Goal: Transaction & Acquisition: Purchase product/service

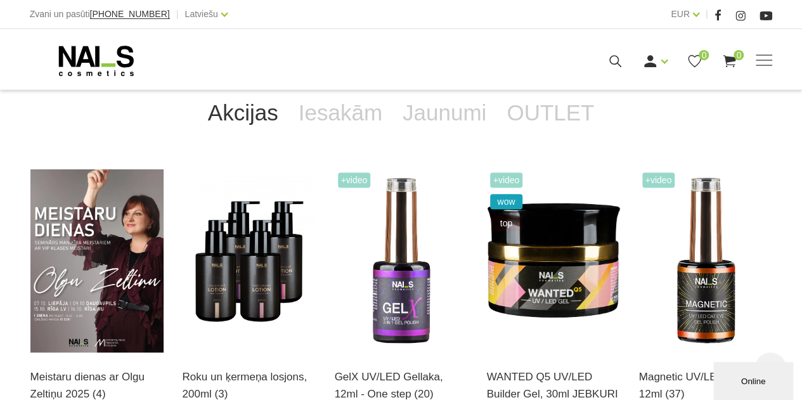
scroll to position [363, 0]
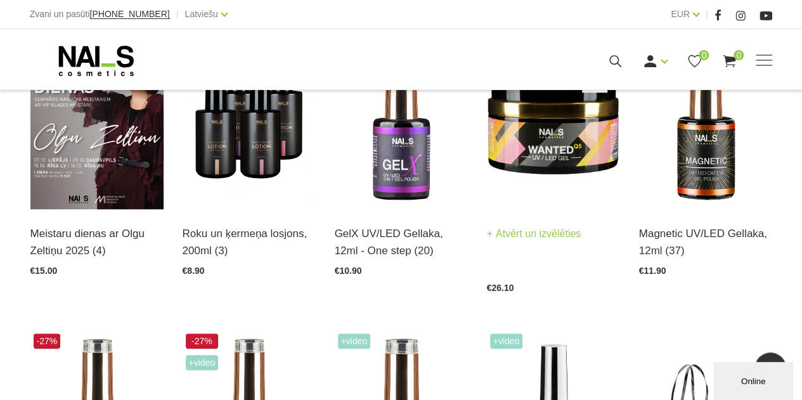
click at [523, 234] on link "Atvērt un izvēlēties" at bounding box center [534, 234] width 94 height 18
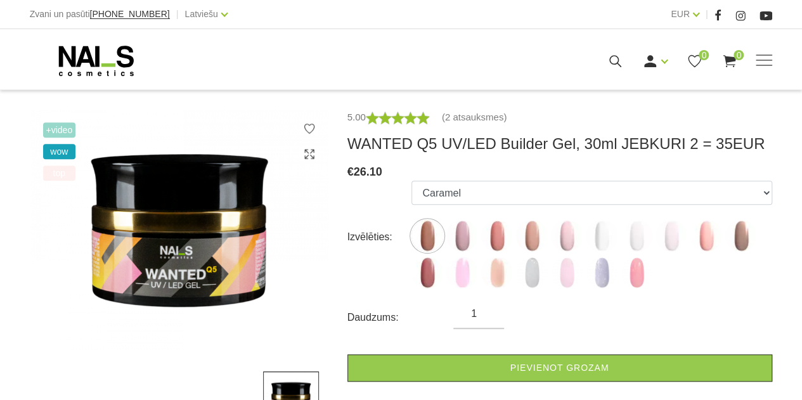
scroll to position [207, 0]
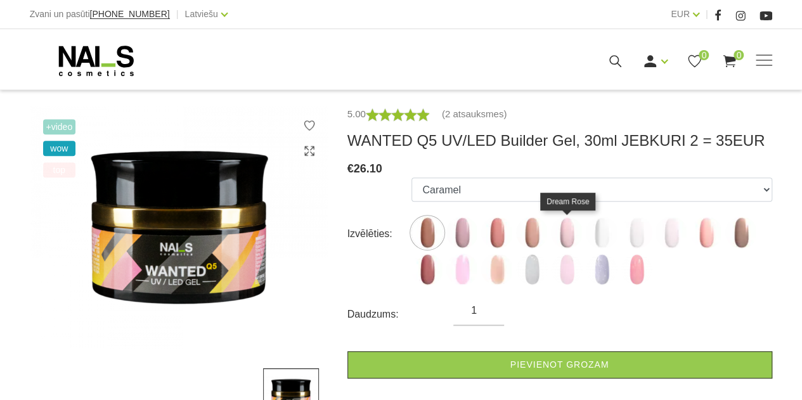
click at [564, 227] on img at bounding box center [567, 233] width 32 height 32
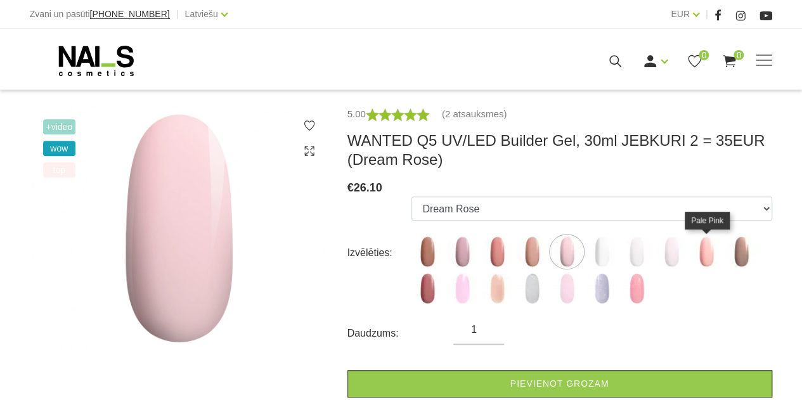
click at [695, 253] on img at bounding box center [706, 252] width 32 height 32
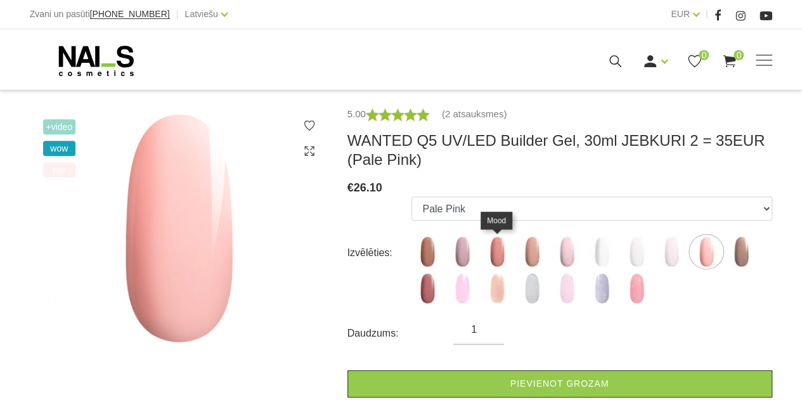
click at [502, 247] on img at bounding box center [497, 252] width 32 height 32
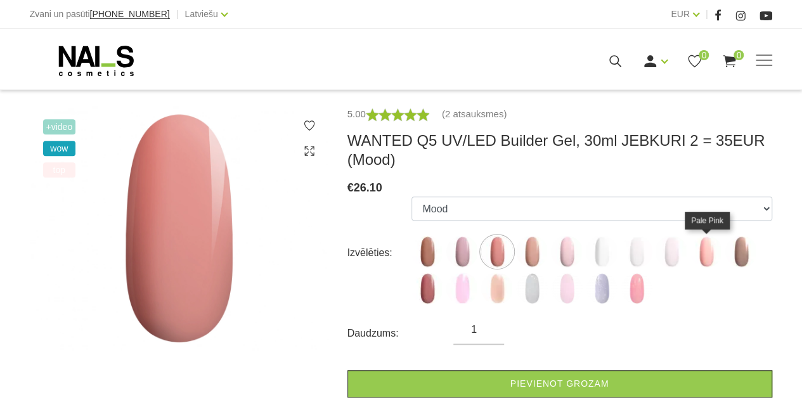
click at [711, 249] on img at bounding box center [706, 252] width 32 height 32
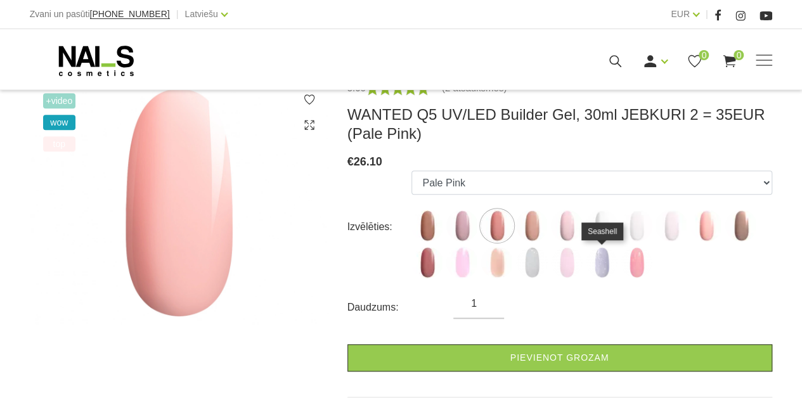
scroll to position [238, 0]
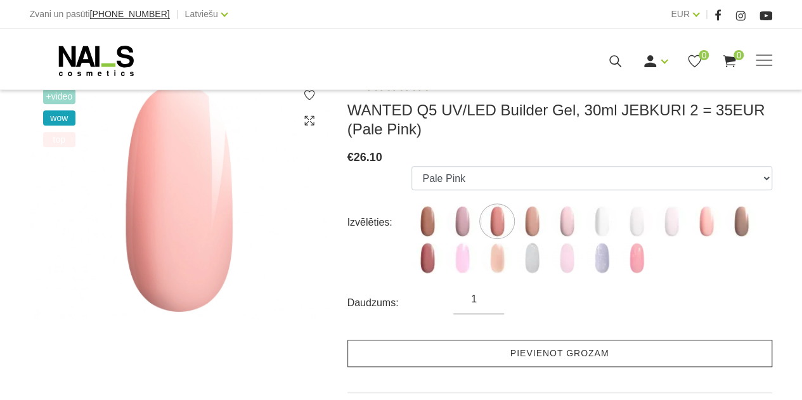
click at [545, 354] on link "Pievienot grozam" at bounding box center [559, 353] width 425 height 27
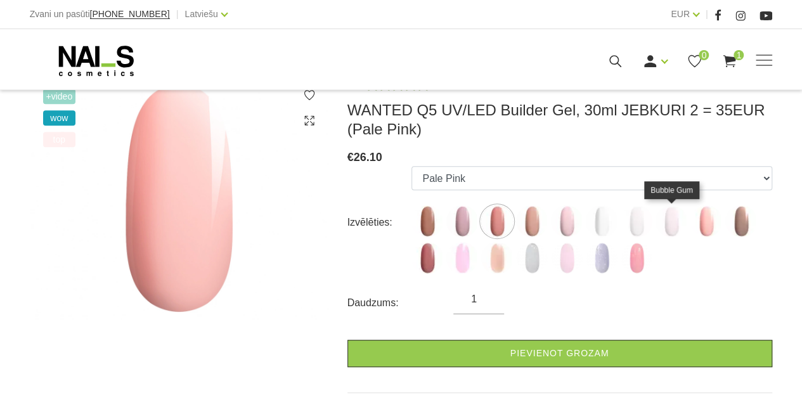
click at [663, 226] on img at bounding box center [671, 221] width 32 height 32
select select "5558"
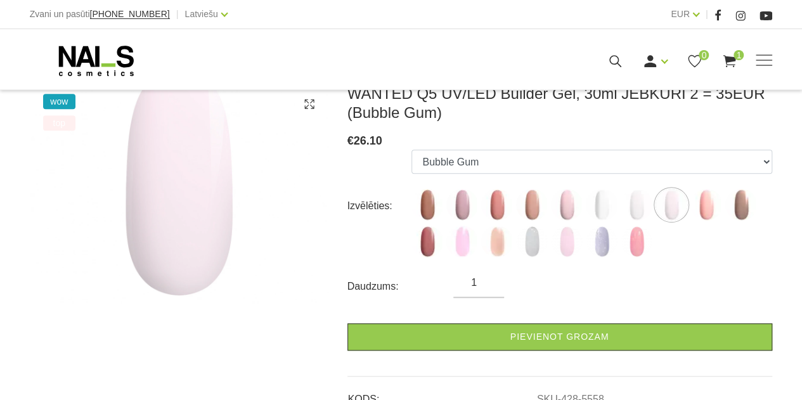
scroll to position [255, 0]
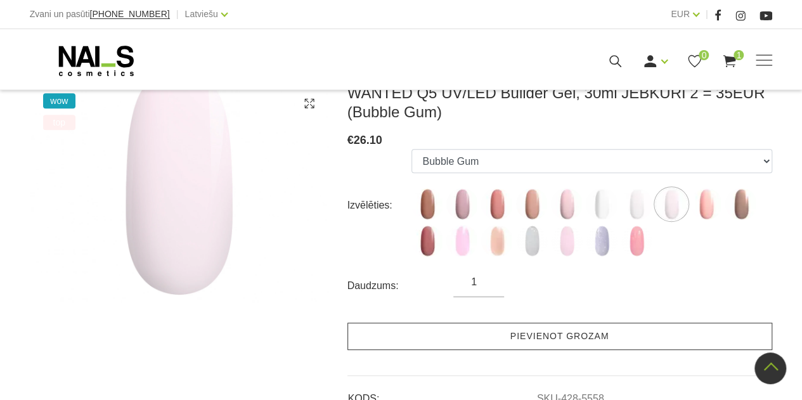
click at [530, 338] on link "Pievienot grozam" at bounding box center [559, 336] width 425 height 27
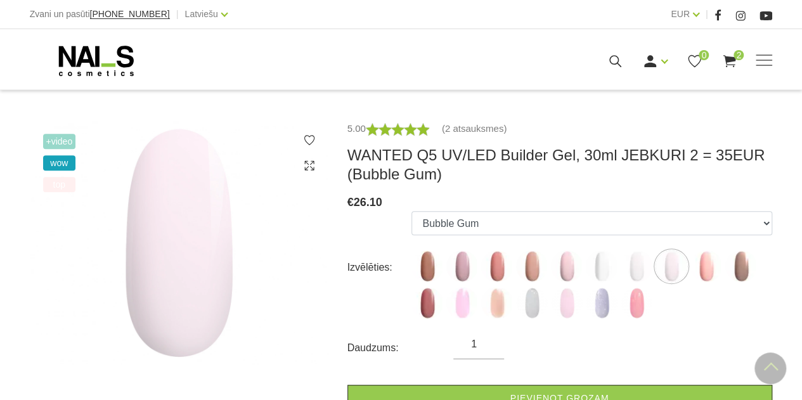
scroll to position [191, 0]
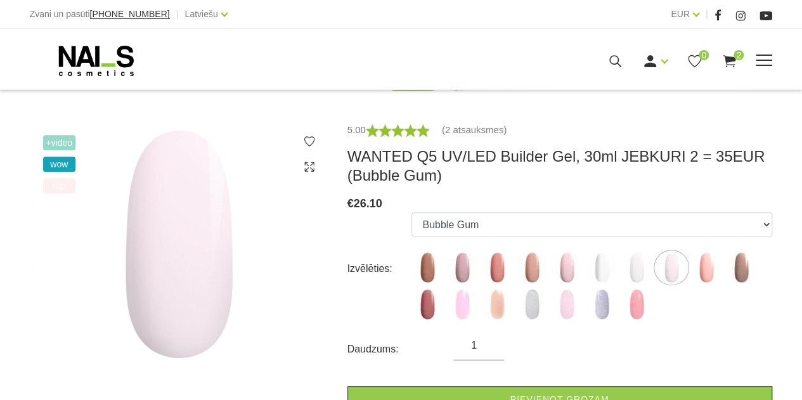
click at [766, 60] on span at bounding box center [764, 60] width 16 height 1
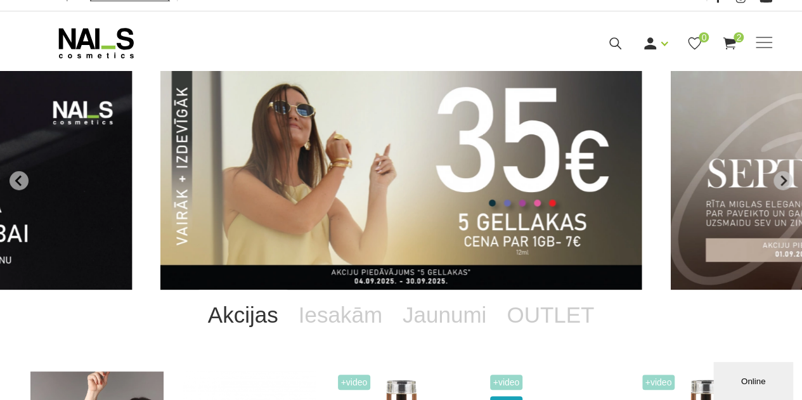
scroll to position [16, 0]
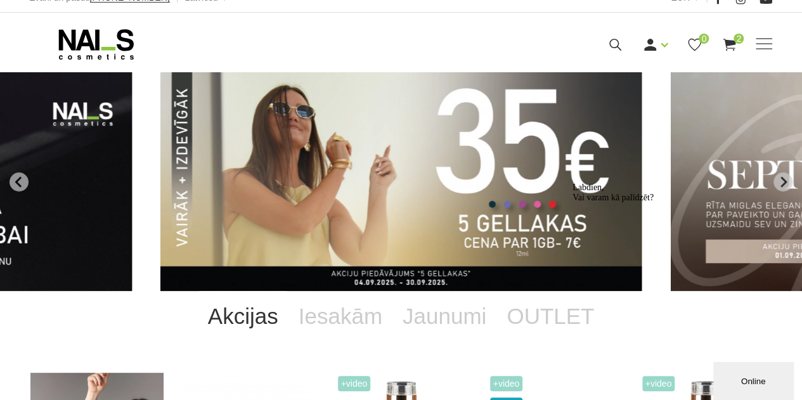
click at [785, 183] on div "Labdien, Vai varam kā palīdzēt?" at bounding box center [686, 193] width 228 height 20
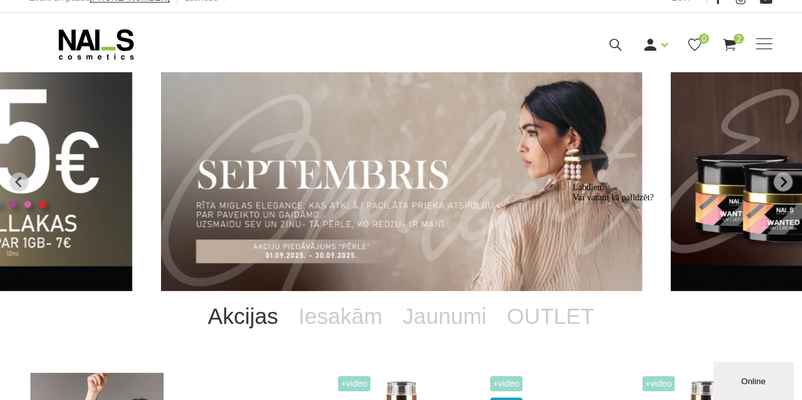
click at [780, 183] on div "Labdien, Vai varam kā palīdzēt?" at bounding box center [686, 193] width 228 height 20
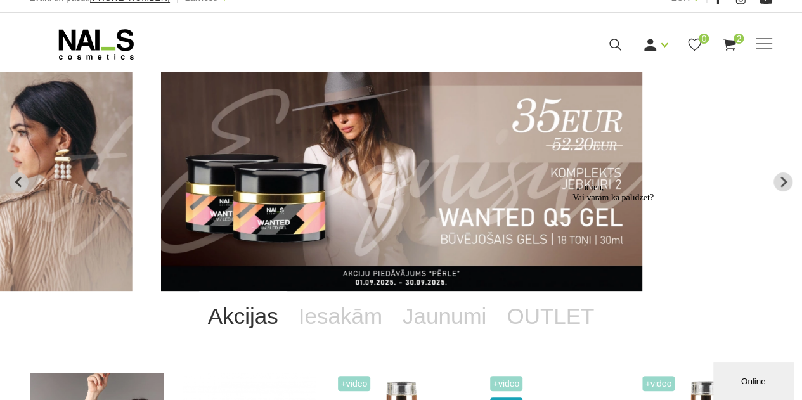
click at [780, 183] on div "Labdien, Vai varam kā palīdzēt?" at bounding box center [686, 193] width 228 height 20
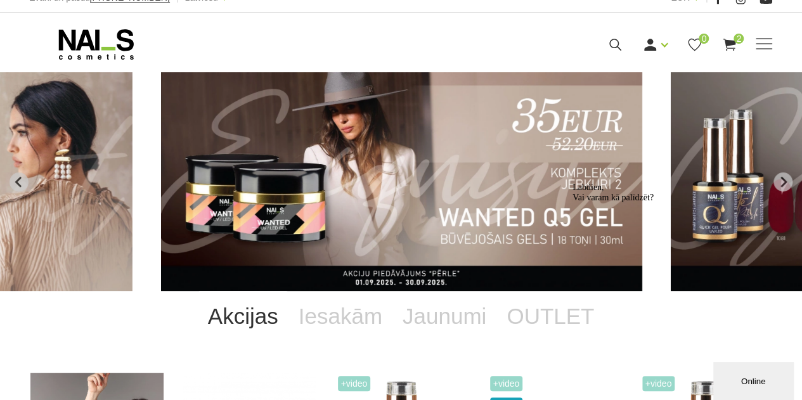
click at [780, 183] on div "Labdien, Vai varam kā palīdzēt?" at bounding box center [686, 193] width 228 height 20
click at [784, 183] on div "Labdien, Vai varam kā palīdzēt?" at bounding box center [686, 193] width 228 height 20
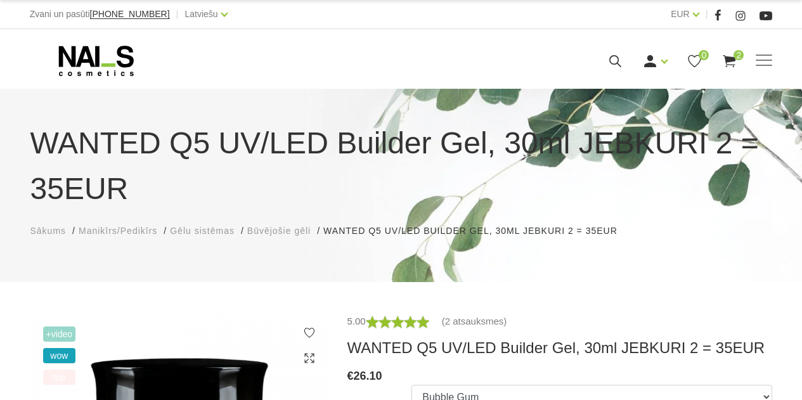
select select "5558"
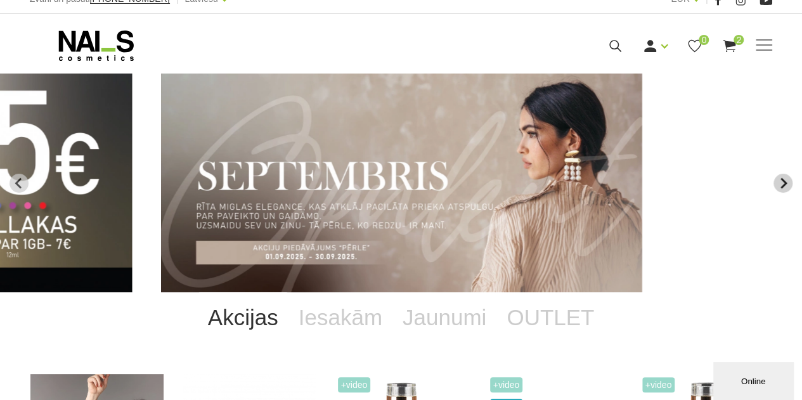
click at [785, 179] on icon "Next slide" at bounding box center [782, 182] width 11 height 11
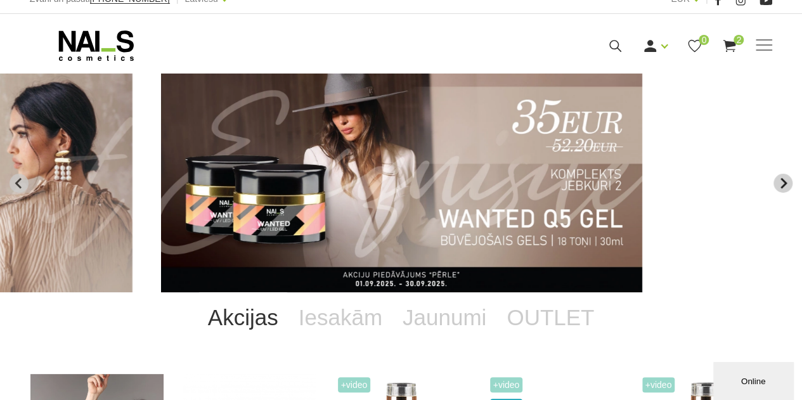
click at [785, 179] on icon "Next slide" at bounding box center [782, 182] width 11 height 11
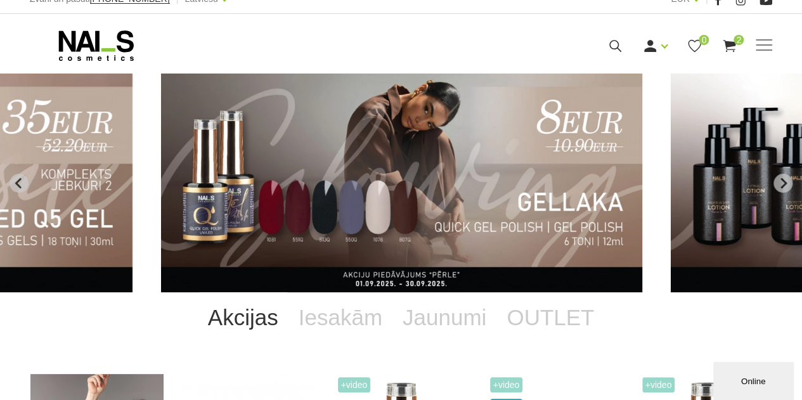
click at [444, 204] on img "4 of 12" at bounding box center [401, 183] width 481 height 219
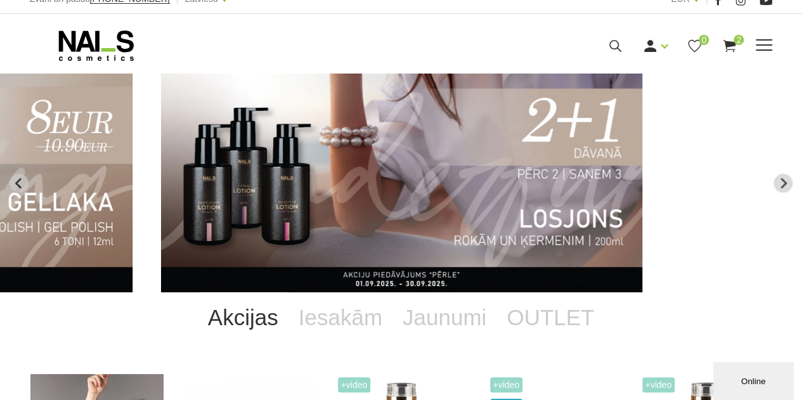
click at [730, 43] on use at bounding box center [729, 46] width 13 height 12
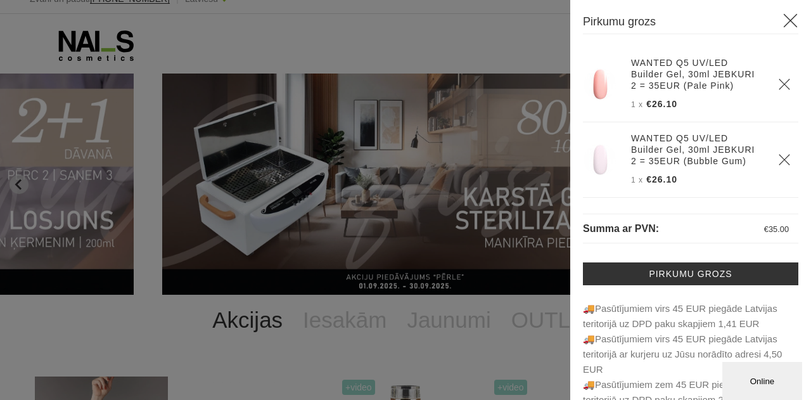
click at [787, 20] on icon at bounding box center [791, 21] width 16 height 16
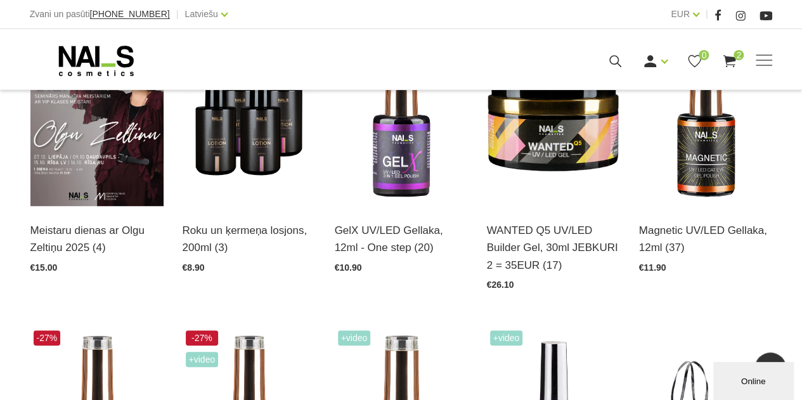
scroll to position [366, 0]
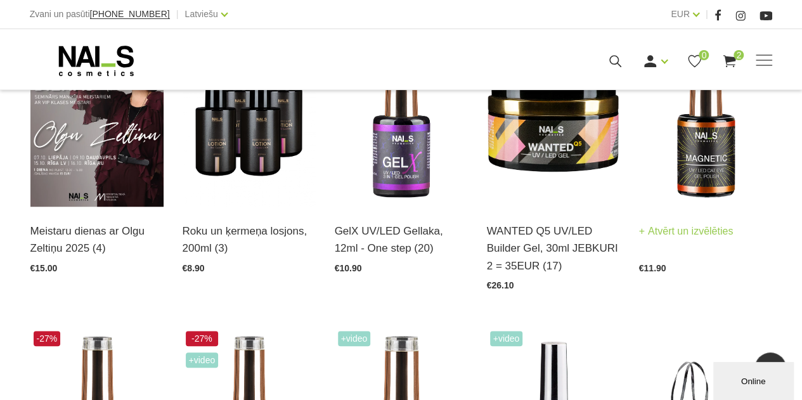
click at [692, 230] on link "Atvērt un izvēlēties" at bounding box center [686, 231] width 94 height 18
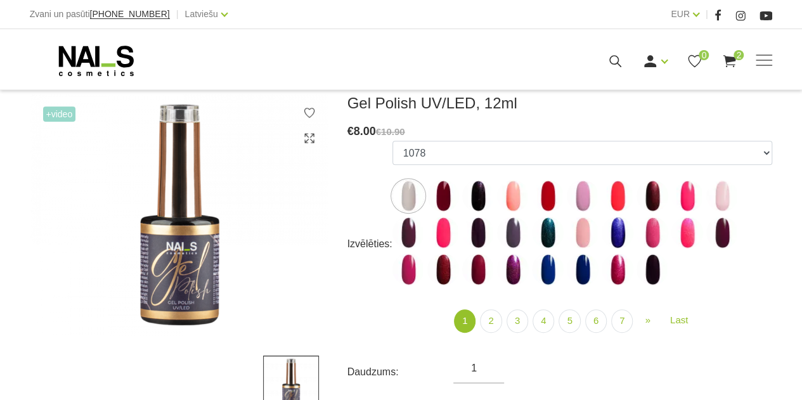
scroll to position [173, 0]
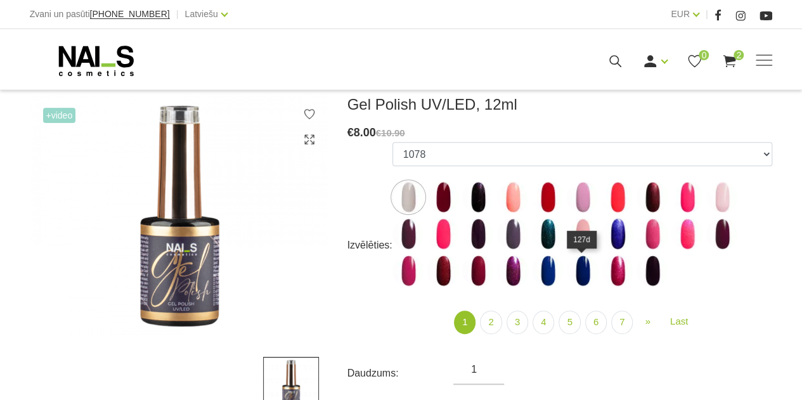
click at [583, 273] on img at bounding box center [583, 271] width 32 height 32
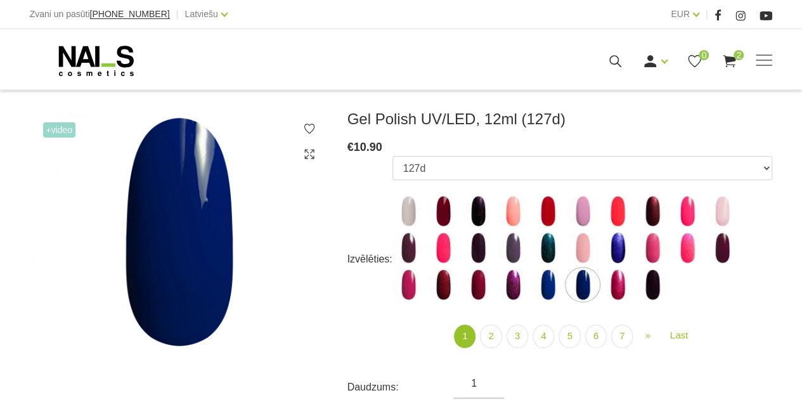
scroll to position [157, 0]
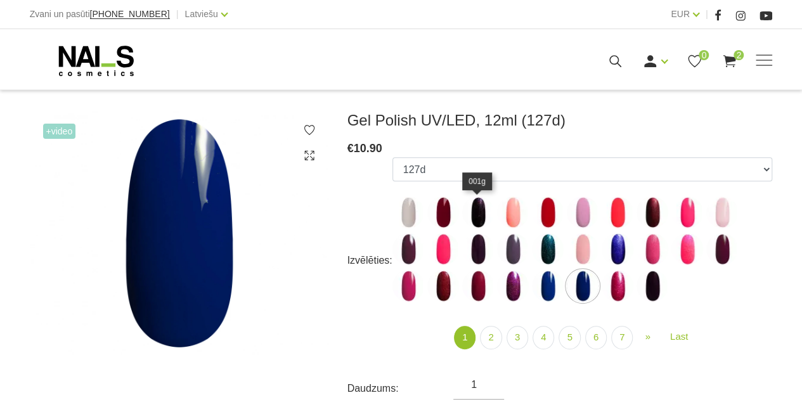
click at [482, 210] on img at bounding box center [478, 212] width 32 height 32
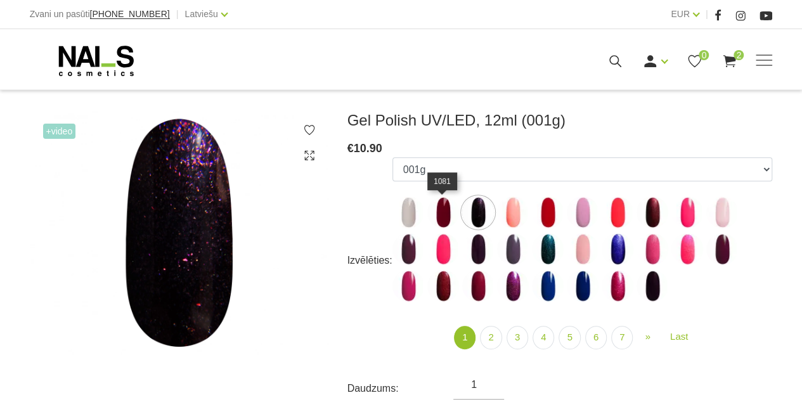
click at [445, 210] on img at bounding box center [443, 212] width 32 height 32
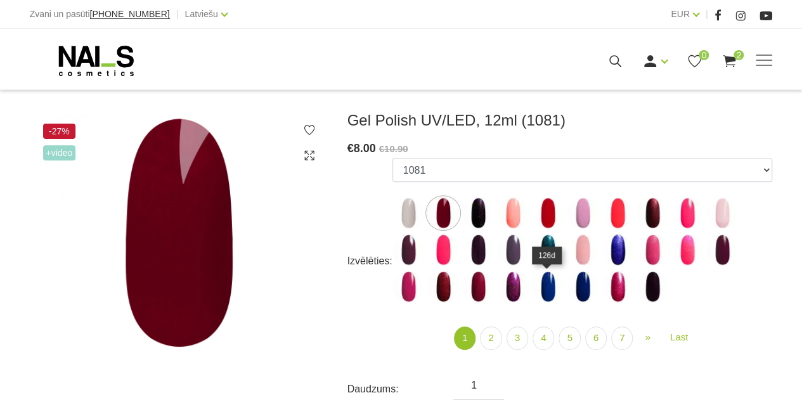
click at [551, 283] on img at bounding box center [548, 287] width 32 height 32
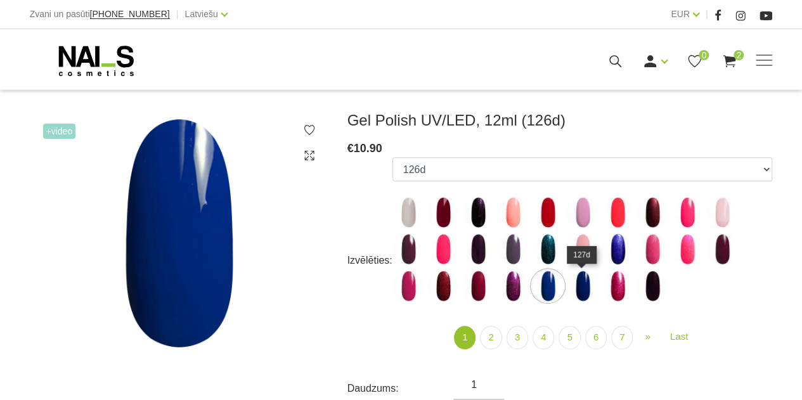
click at [584, 288] on img at bounding box center [583, 286] width 32 height 32
select select "4031"
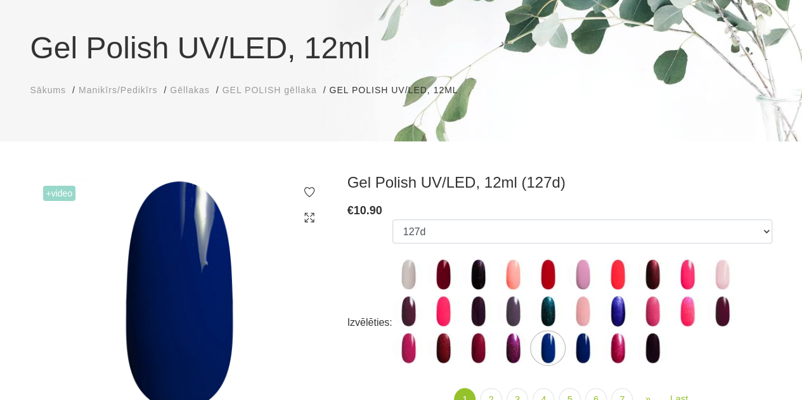
scroll to position [83, 0]
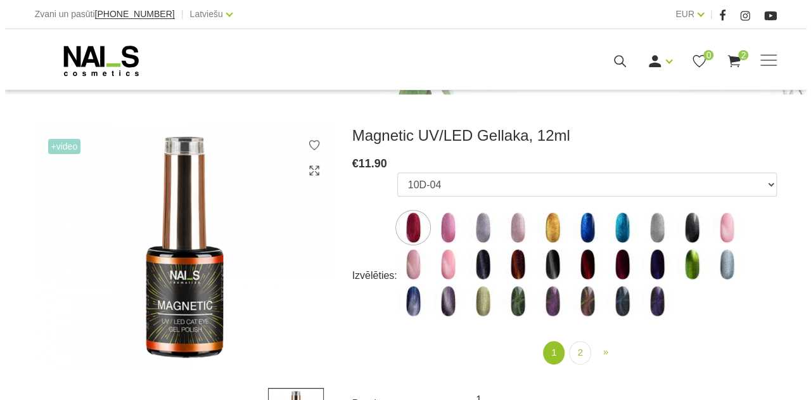
scroll to position [150, 0]
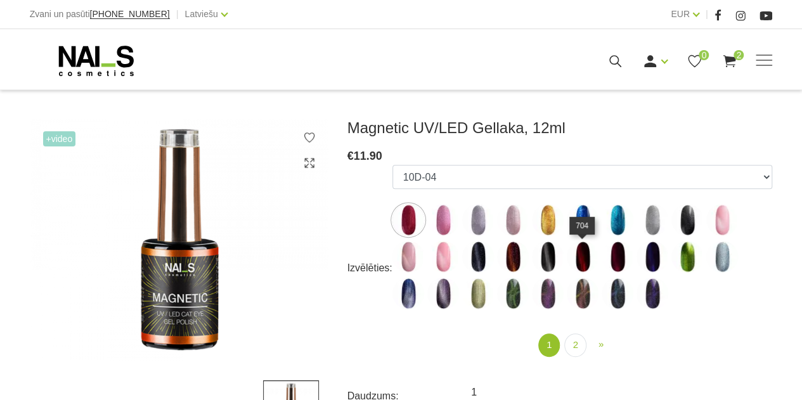
click at [579, 253] on img at bounding box center [583, 257] width 32 height 32
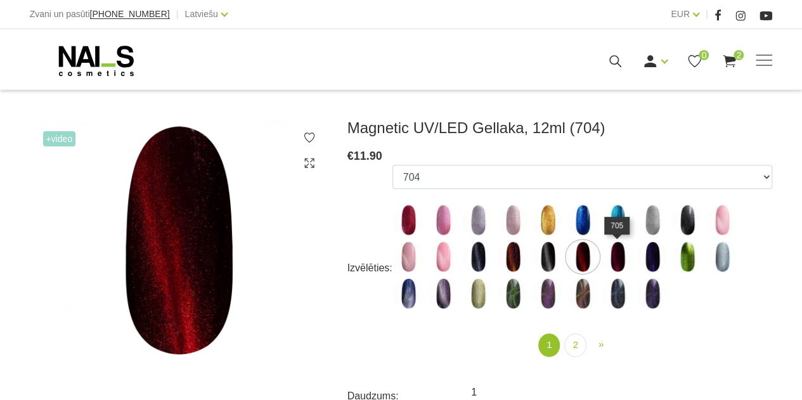
click at [623, 261] on img at bounding box center [618, 257] width 32 height 32
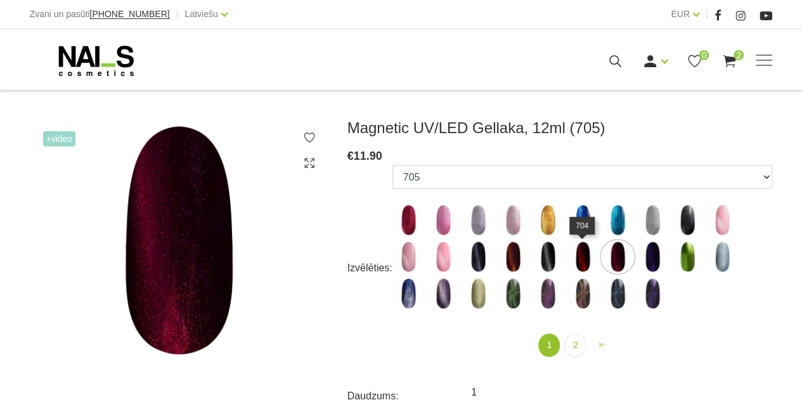
click at [587, 262] on img at bounding box center [583, 257] width 32 height 32
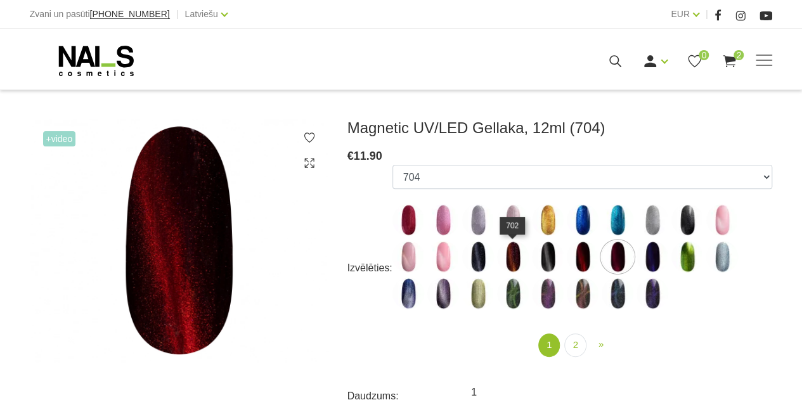
click at [510, 254] on img at bounding box center [513, 257] width 32 height 32
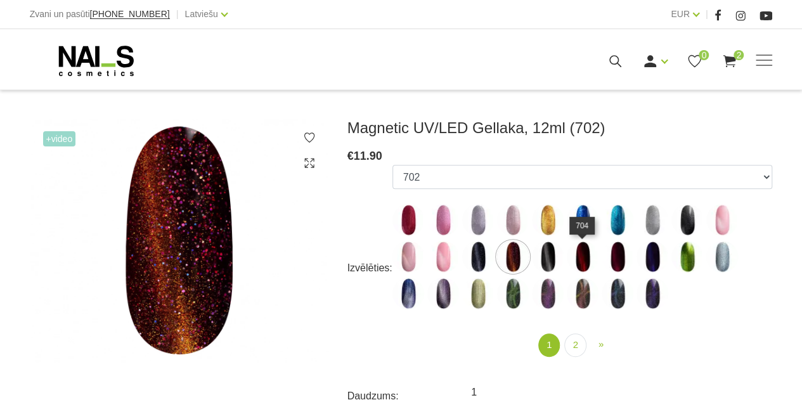
click at [582, 261] on img at bounding box center [583, 257] width 32 height 32
select select "4642"
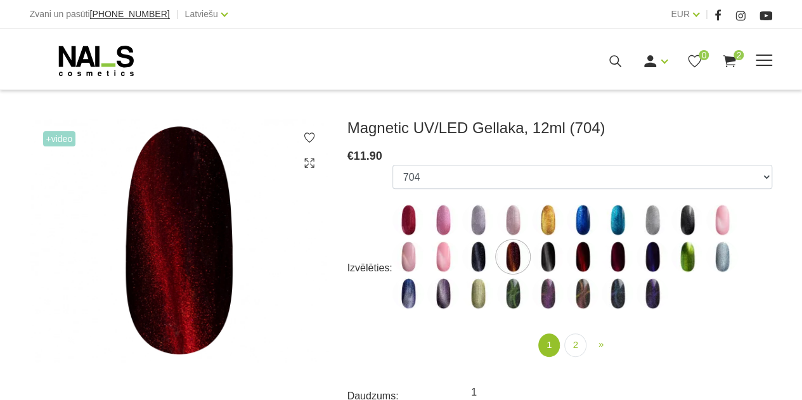
click at [739, 56] on span "2" at bounding box center [738, 55] width 10 height 10
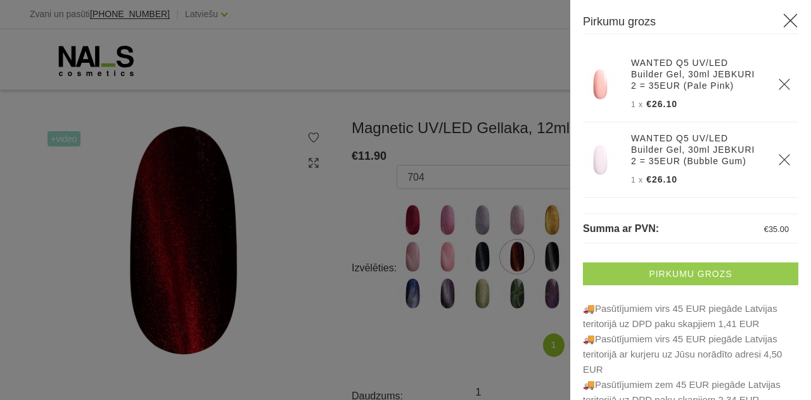
click at [650, 276] on link "Pirkumu grozs" at bounding box center [691, 273] width 216 height 23
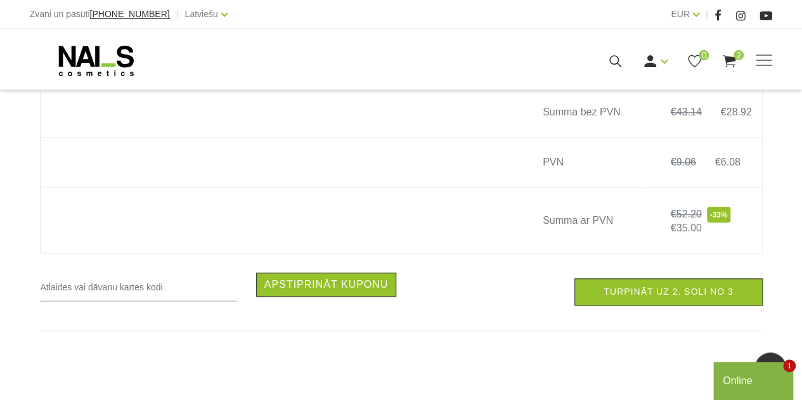
scroll to position [502, 0]
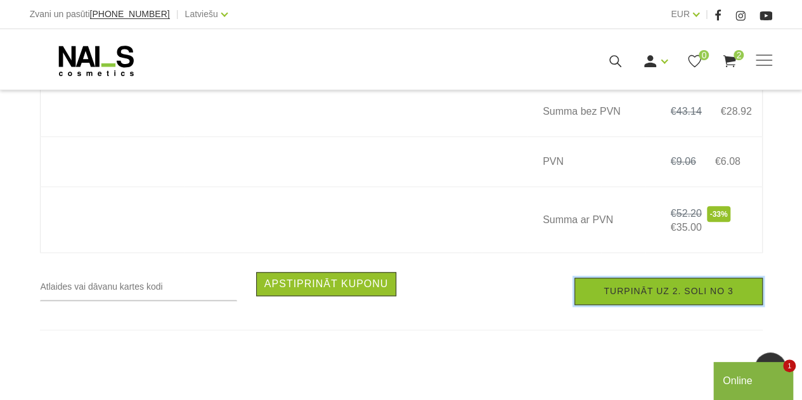
click at [643, 296] on link "Turpināt uz 2. soli no 3" at bounding box center [668, 291] width 188 height 27
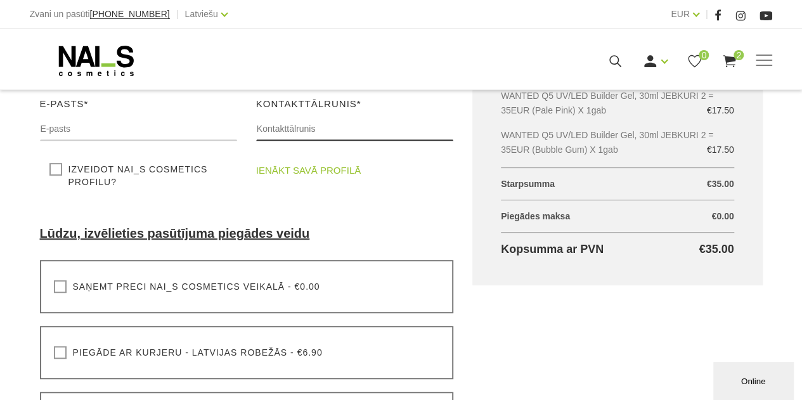
scroll to position [274, 0]
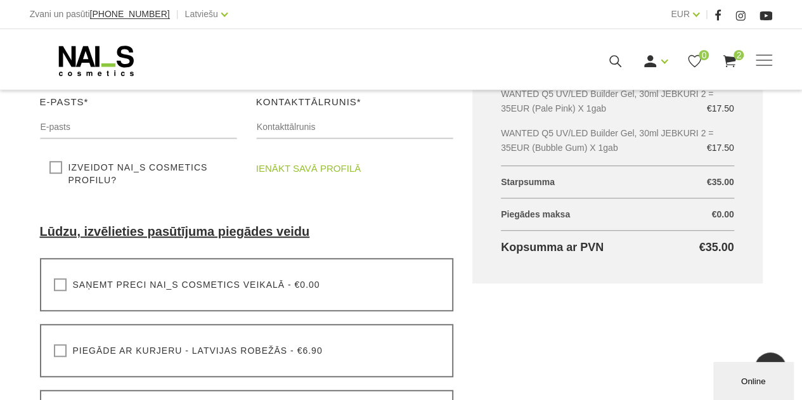
click at [61, 286] on label "Saņemt preci NAI_S cosmetics veikalā - €0.00" at bounding box center [187, 284] width 266 height 13
click at [0, 0] on input "Saņemt preci NAI_S cosmetics veikalā - €0.00" at bounding box center [0, 0] width 0 height 0
click at [729, 60] on use at bounding box center [729, 61] width 13 height 12
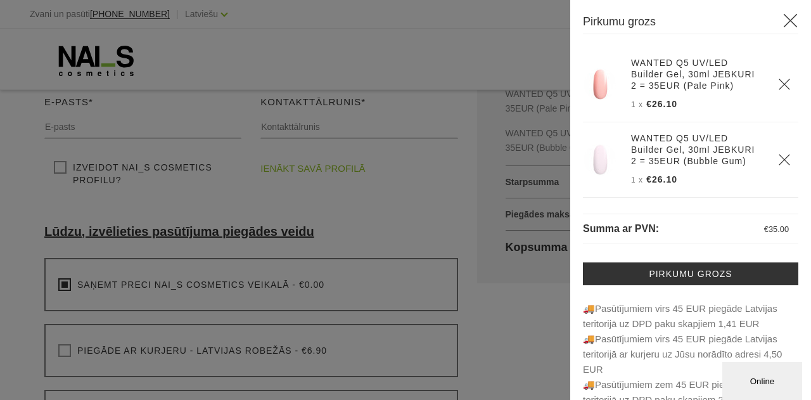
click at [783, 20] on icon at bounding box center [791, 21] width 16 height 16
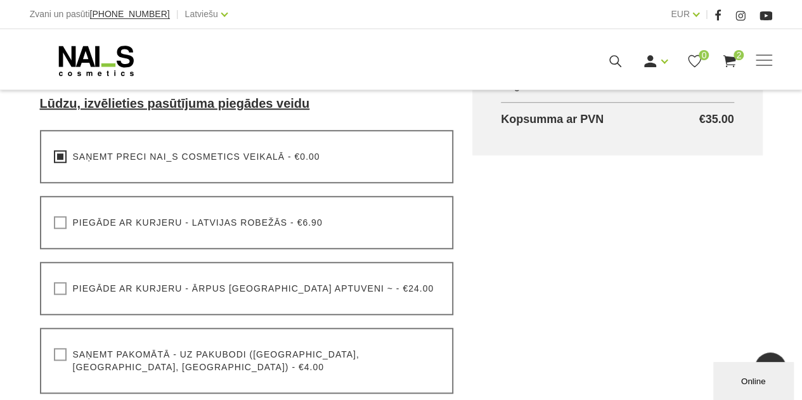
scroll to position [403, 0]
click at [760, 65] on span at bounding box center [764, 61] width 16 height 13
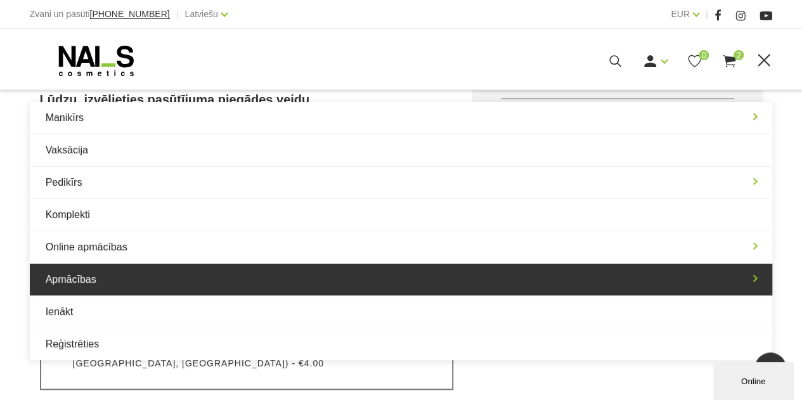
scroll to position [396, 0]
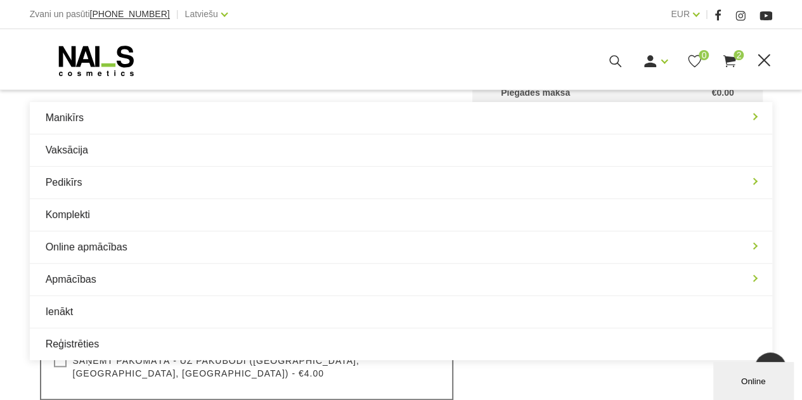
click at [765, 60] on span at bounding box center [763, 60] width 13 height 13
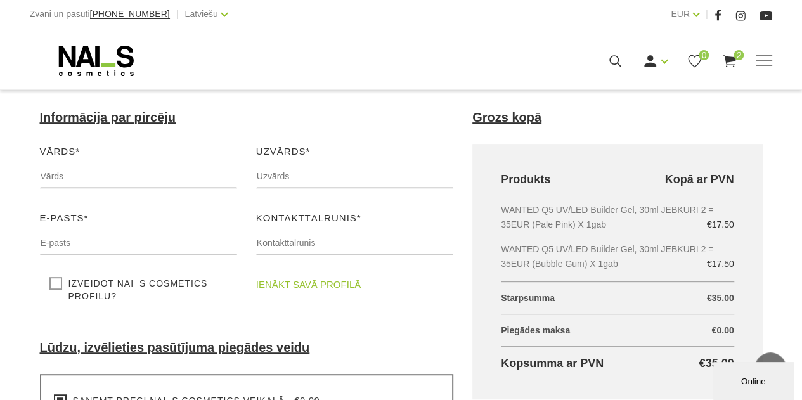
scroll to position [157, 0]
click at [131, 178] on input "text" at bounding box center [138, 177] width 197 height 24
type input "Ramona"
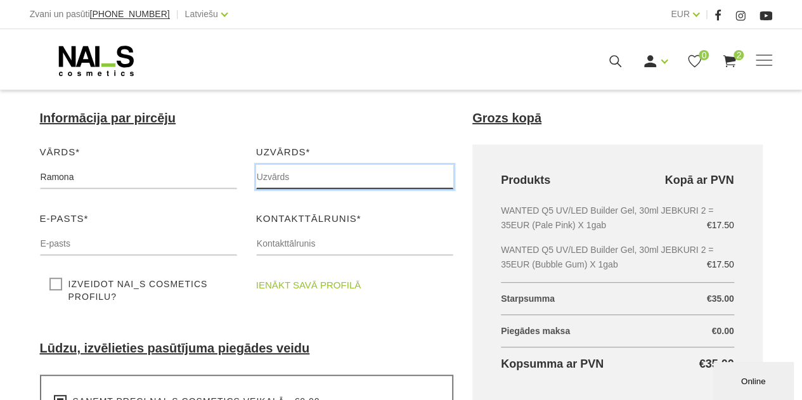
type input "Tiruma"
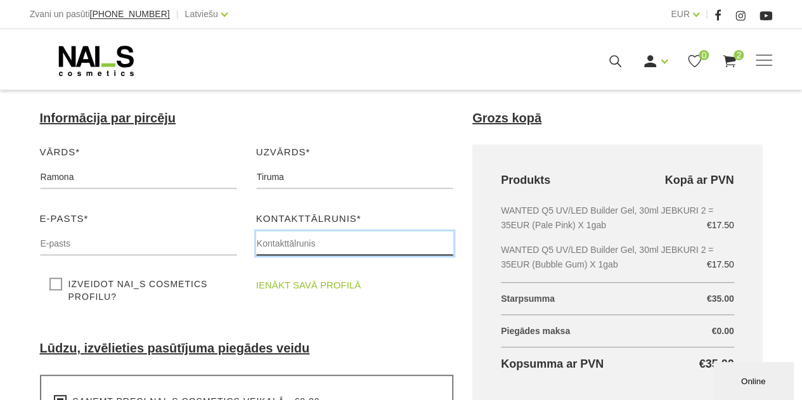
type input "29399262"
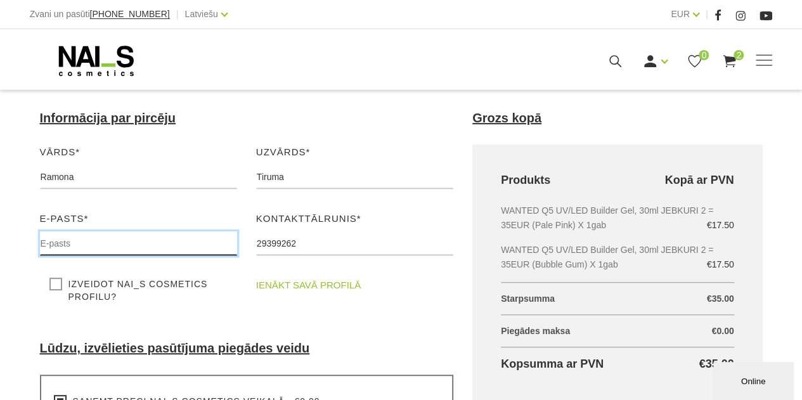
click at [91, 249] on input "text" at bounding box center [138, 243] width 197 height 24
type input "ramona.tiruma@gmail.com"
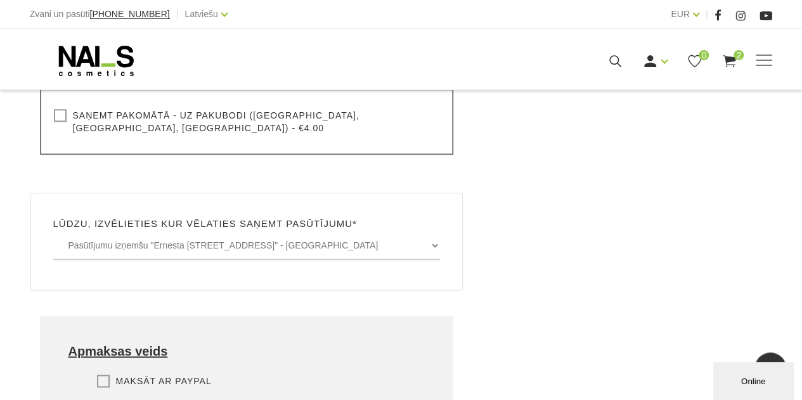
scroll to position [642, 0]
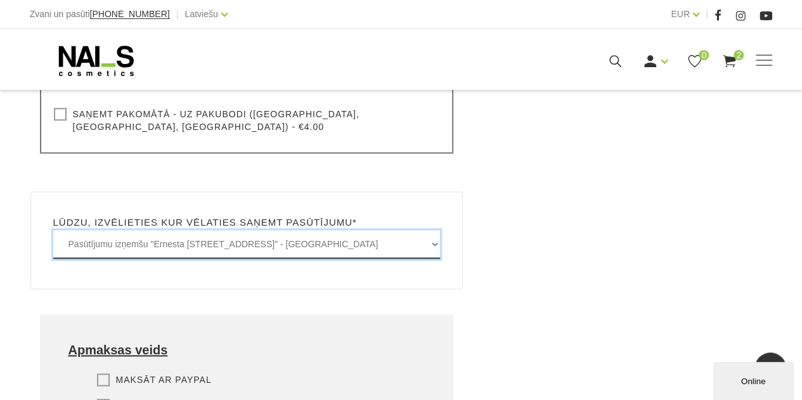
click at [409, 231] on select "Pasūtījumu izņemšu "Ernesta Birznieka-Upīša iela 20A, Rīgā" - BEZMAKSAS Pasūtīj…" at bounding box center [246, 244] width 387 height 29
click at [53, 230] on select "Pasūtījumu izņemšu "Ernesta Birznieka-Upīša iela 20A, Rīgā" - BEZMAKSAS Pasūtīj…" at bounding box center [246, 244] width 387 height 29
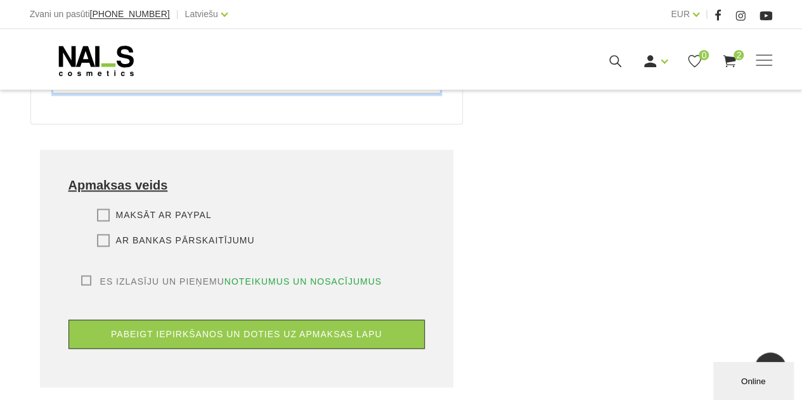
scroll to position [808, 0]
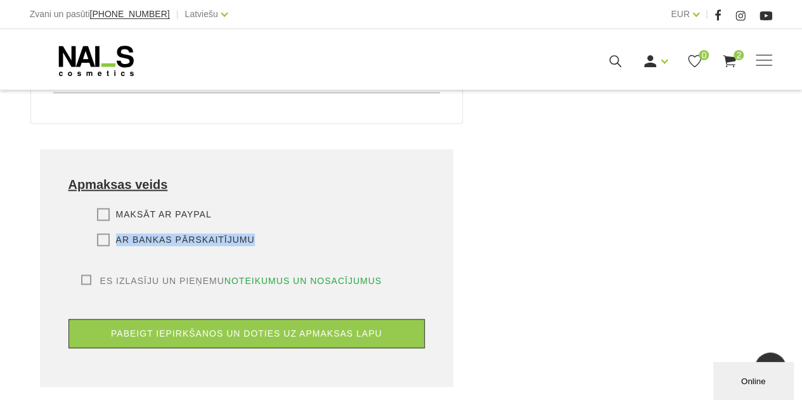
click at [108, 233] on label "Ar bankas pārskaitījumu" at bounding box center [176, 239] width 158 height 13
click at [98, 233] on label "Ar bankas pārskaitījumu" at bounding box center [176, 239] width 158 height 13
click at [0, 0] on input "Ar bankas pārskaitījumu" at bounding box center [0, 0] width 0 height 0
click at [82, 274] on label "Es izlasīju un pieņemu noteikumus un nosacījumus" at bounding box center [231, 280] width 301 height 13
click at [0, 0] on input "Es izlasīju un pieņemu noteikumus un nosacījumus" at bounding box center [0, 0] width 0 height 0
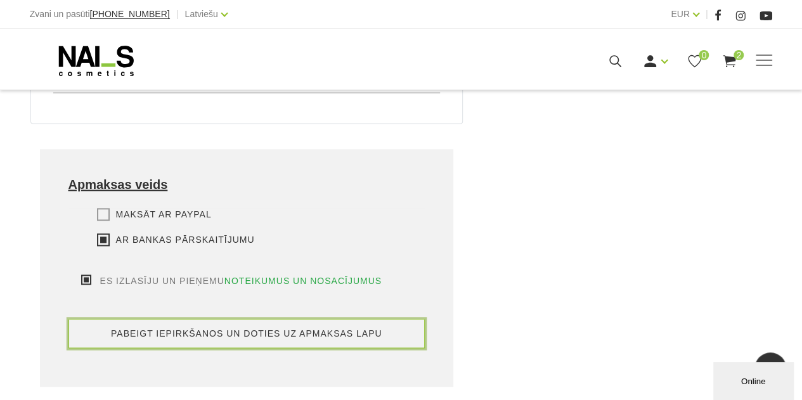
click at [165, 325] on button "pabeigt iepirkšanos un doties uz apmaksas lapu" at bounding box center [246, 333] width 357 height 29
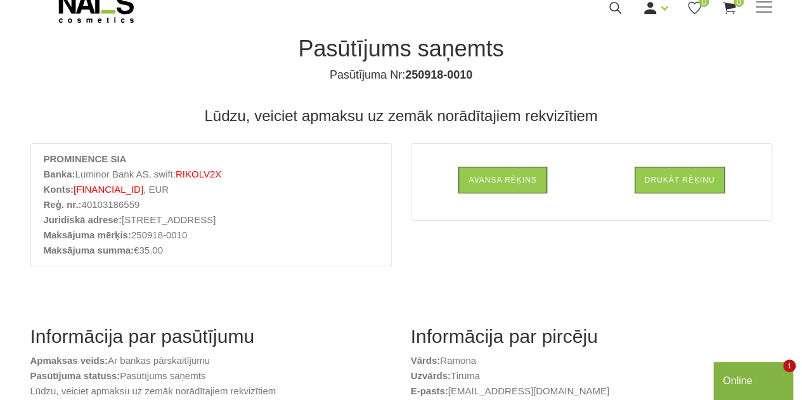
scroll to position [61, 0]
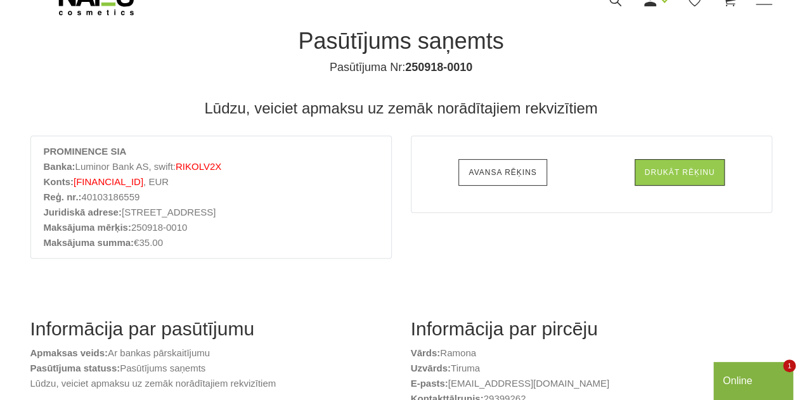
click at [500, 168] on link "Avansa rēķins" at bounding box center [502, 172] width 88 height 27
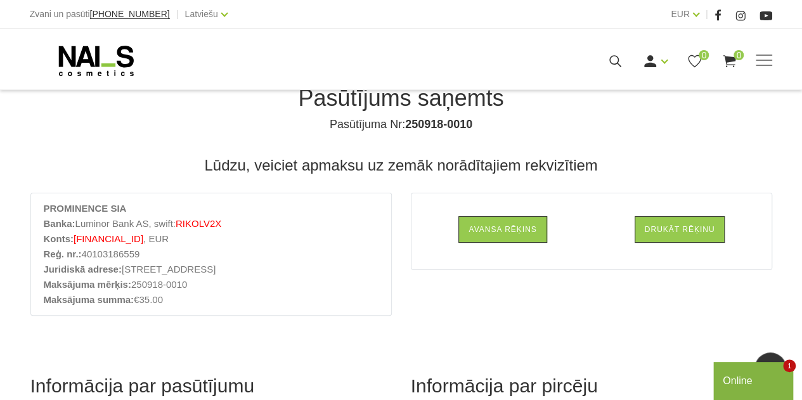
scroll to position [0, 0]
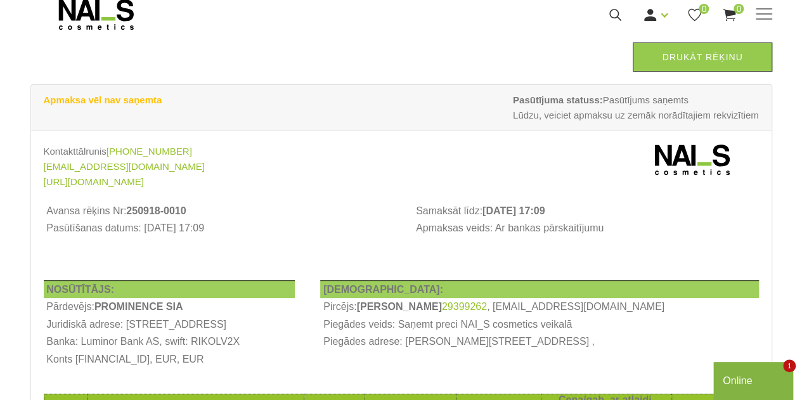
scroll to position [39, 0]
